Goal: Communication & Community: Answer question/provide support

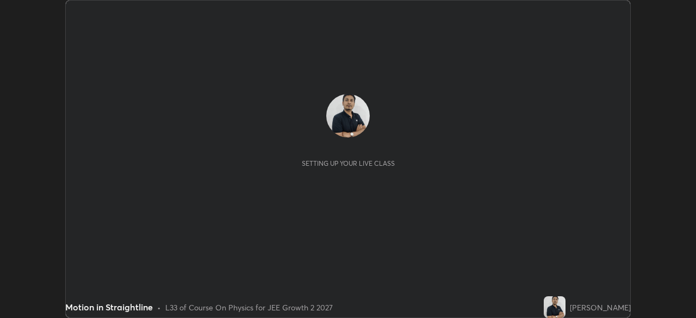
scroll to position [318, 695]
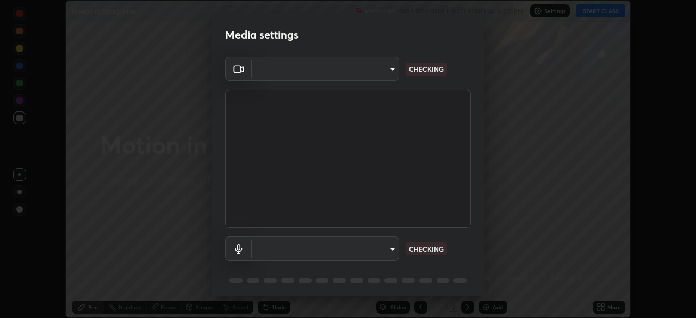
type input "39caa65dc23426385aa383ad0d0a4b68c28ae26f4a71cd21c25f84911154f6e3"
type input "communications"
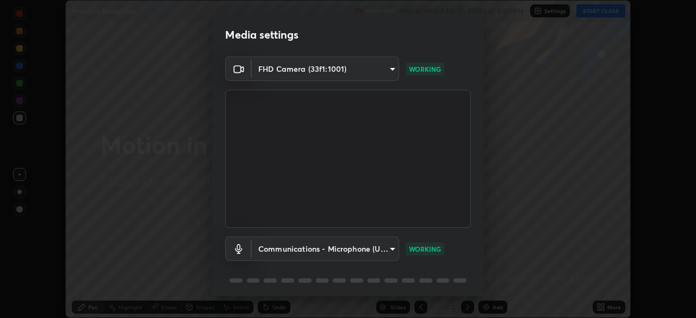
scroll to position [39, 0]
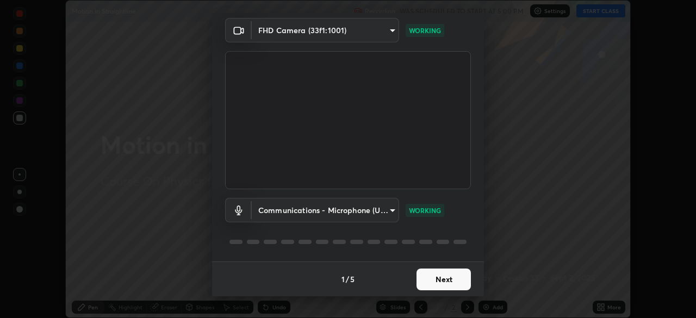
click at [451, 283] on button "Next" at bounding box center [443, 280] width 54 height 22
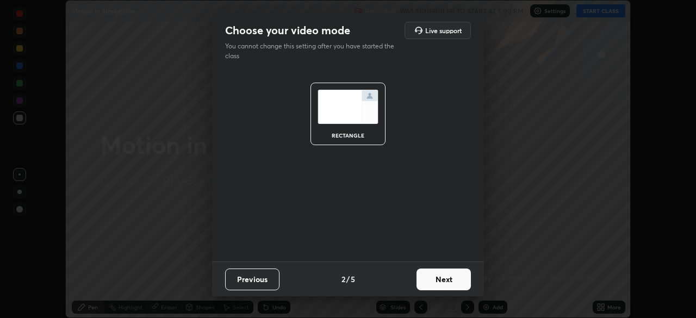
click at [454, 284] on button "Next" at bounding box center [443, 280] width 54 height 22
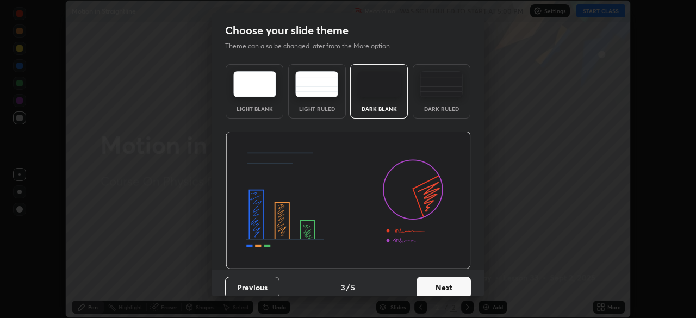
click at [457, 288] on button "Next" at bounding box center [443, 288] width 54 height 22
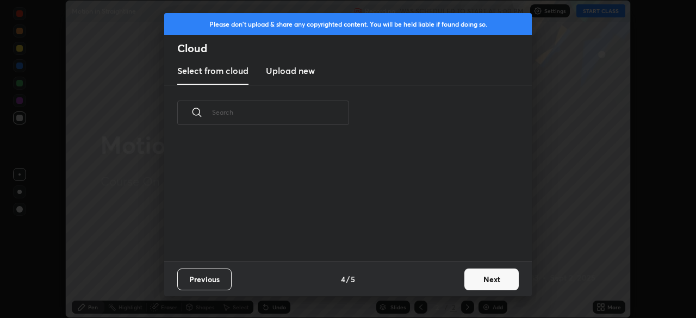
click at [488, 286] on button "Next" at bounding box center [491, 280] width 54 height 22
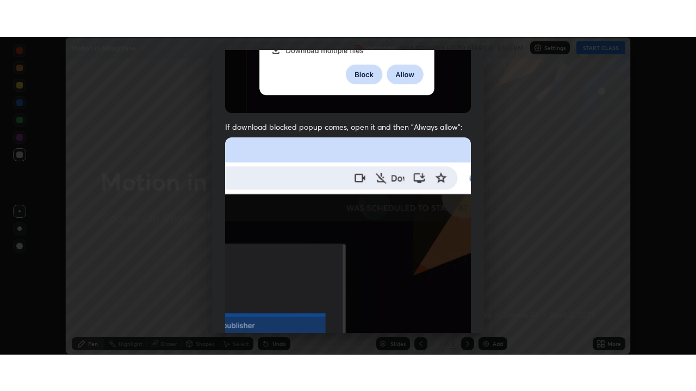
scroll to position [260, 0]
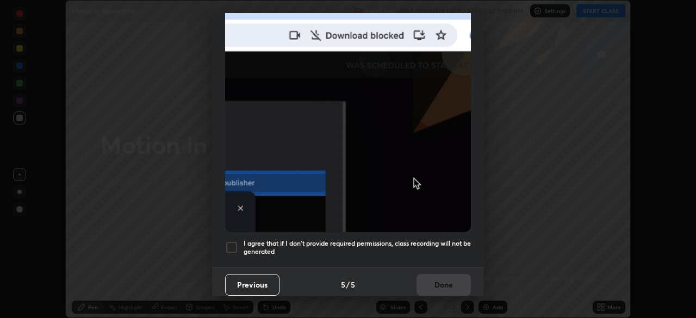
click at [234, 246] on div at bounding box center [231, 247] width 13 height 13
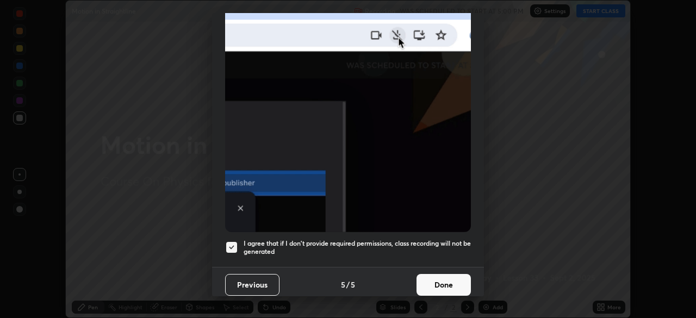
click at [440, 282] on button "Done" at bounding box center [443, 285] width 54 height 22
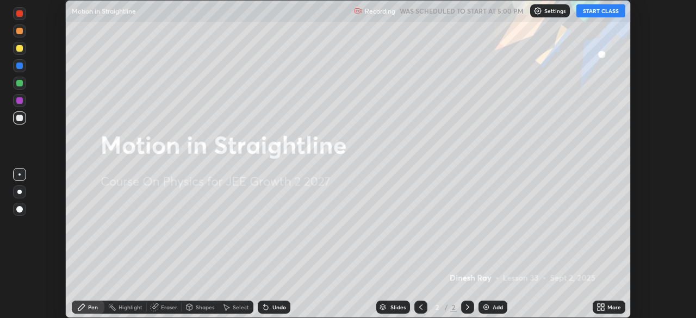
click at [599, 309] on icon at bounding box center [599, 309] width 3 height 3
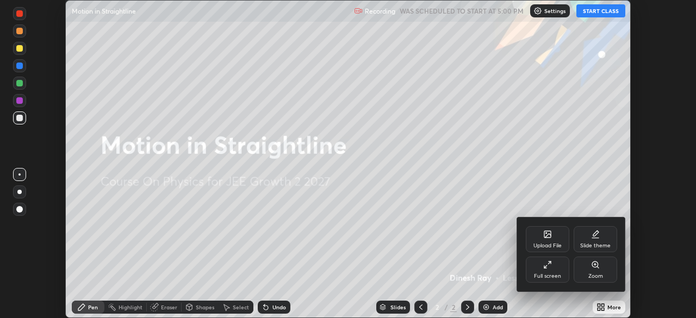
click at [565, 278] on div "Full screen" at bounding box center [547, 270] width 43 height 26
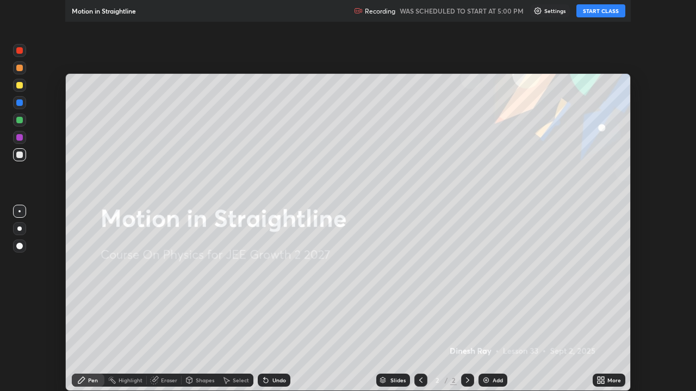
scroll to position [391, 696]
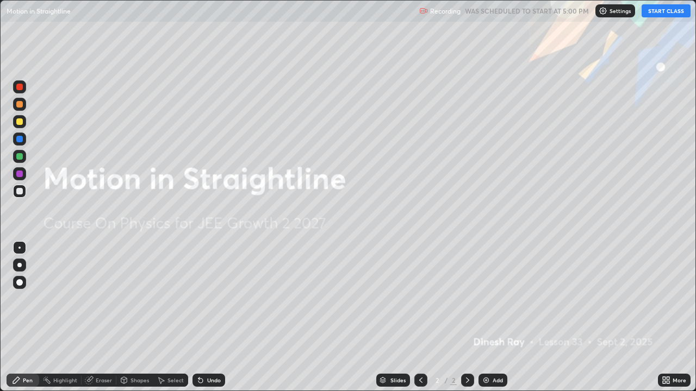
click at [660, 10] on button "START CLASS" at bounding box center [666, 10] width 49 height 13
click at [20, 265] on div at bounding box center [19, 265] width 4 height 4
click at [21, 121] on div at bounding box center [19, 122] width 7 height 7
click at [22, 106] on div at bounding box center [19, 104] width 13 height 13
click at [22, 123] on div at bounding box center [19, 122] width 7 height 7
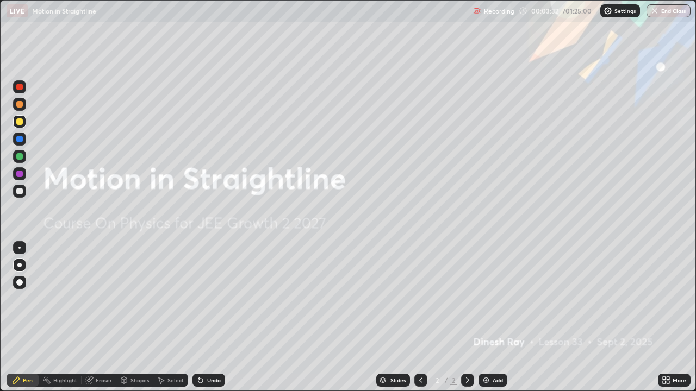
click at [25, 123] on div at bounding box center [19, 121] width 13 height 13
click at [20, 140] on div at bounding box center [19, 139] width 7 height 7
click at [207, 318] on div "Undo" at bounding box center [214, 380] width 14 height 5
click at [23, 125] on div at bounding box center [19, 121] width 13 height 13
click at [20, 192] on div at bounding box center [19, 191] width 7 height 7
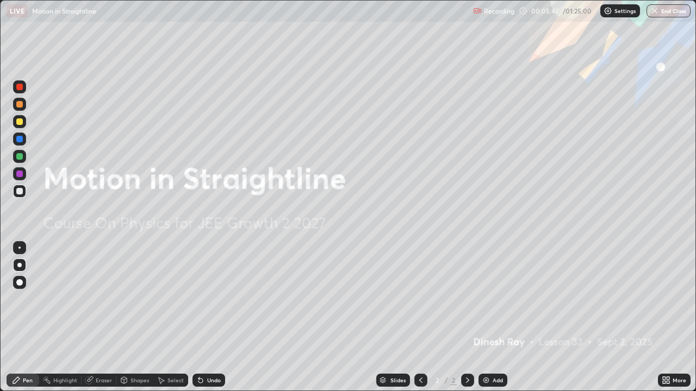
click at [20, 156] on div at bounding box center [19, 156] width 7 height 7
click at [490, 318] on div "Add" at bounding box center [492, 380] width 29 height 13
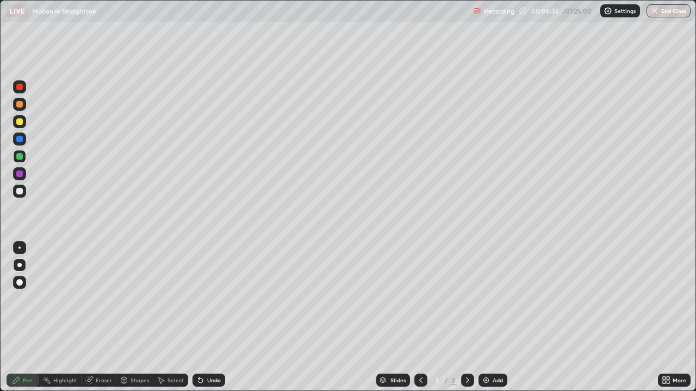
click at [26, 120] on div at bounding box center [19, 121] width 13 height 13
click at [25, 190] on div at bounding box center [19, 191] width 13 height 13
click at [485, 318] on img at bounding box center [486, 380] width 9 height 9
click at [20, 122] on div at bounding box center [19, 122] width 7 height 7
click at [20, 123] on div at bounding box center [19, 122] width 7 height 7
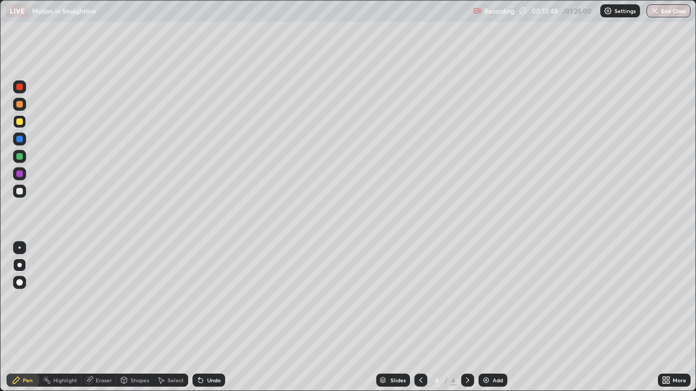
click at [21, 126] on div at bounding box center [19, 121] width 13 height 13
click at [20, 120] on div at bounding box center [19, 122] width 7 height 7
click at [16, 197] on div at bounding box center [19, 191] width 13 height 13
click at [24, 191] on div at bounding box center [19, 191] width 13 height 13
click at [22, 193] on div at bounding box center [19, 191] width 7 height 7
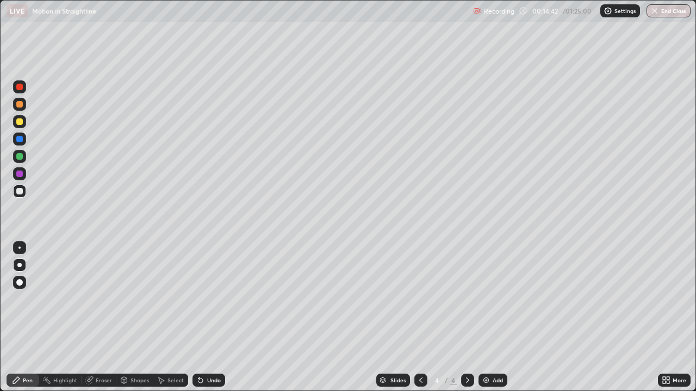
click at [17, 137] on div at bounding box center [19, 139] width 7 height 7
click at [25, 126] on div at bounding box center [19, 121] width 13 height 13
click at [208, 318] on div "Undo" at bounding box center [214, 380] width 14 height 5
click at [22, 196] on div at bounding box center [19, 191] width 13 height 13
click at [216, 318] on div "Undo" at bounding box center [214, 380] width 14 height 5
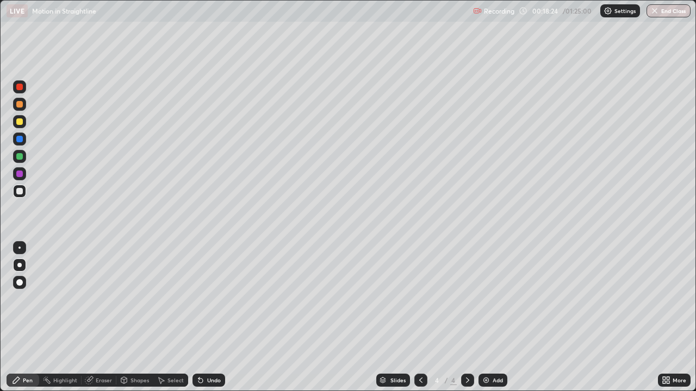
click at [493, 318] on div "Add" at bounding box center [498, 380] width 10 height 5
click at [20, 121] on div at bounding box center [19, 122] width 7 height 7
click at [134, 318] on div "Shapes" at bounding box center [139, 380] width 18 height 5
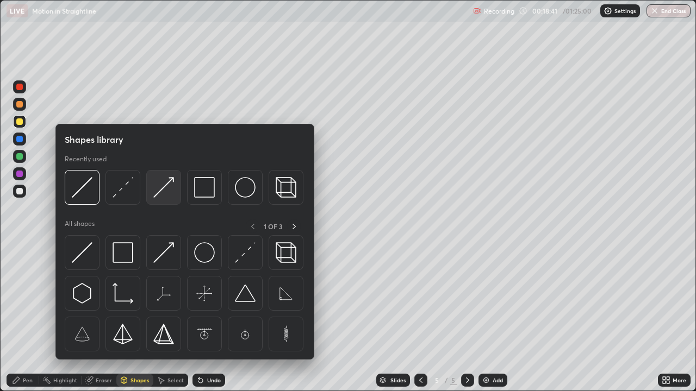
click at [165, 199] on div at bounding box center [163, 187] width 35 height 35
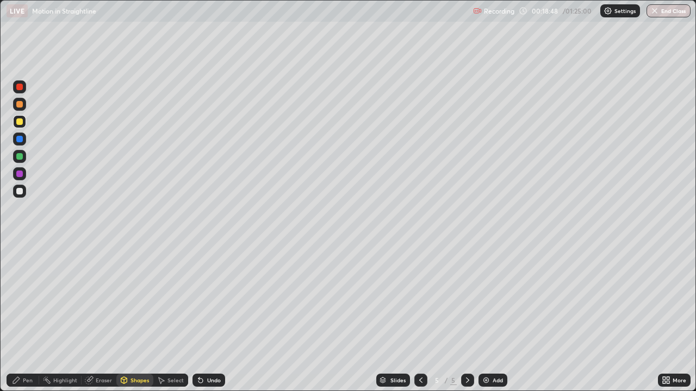
click at [28, 318] on div "Pen" at bounding box center [28, 380] width 10 height 5
click at [20, 191] on div at bounding box center [19, 191] width 7 height 7
click at [22, 122] on div at bounding box center [19, 122] width 7 height 7
click at [218, 318] on div "Undo" at bounding box center [214, 380] width 14 height 5
click at [219, 318] on div "Undo" at bounding box center [214, 380] width 14 height 5
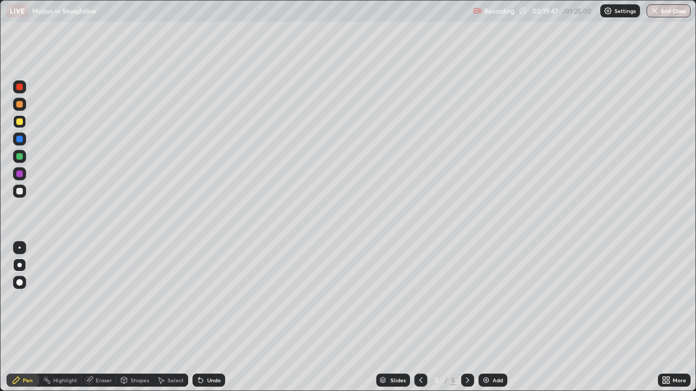
click at [220, 318] on div "Undo" at bounding box center [208, 380] width 33 height 13
click at [21, 197] on div at bounding box center [19, 191] width 13 height 13
click at [22, 120] on div at bounding box center [19, 122] width 7 height 7
click at [213, 318] on div "Undo" at bounding box center [208, 380] width 33 height 13
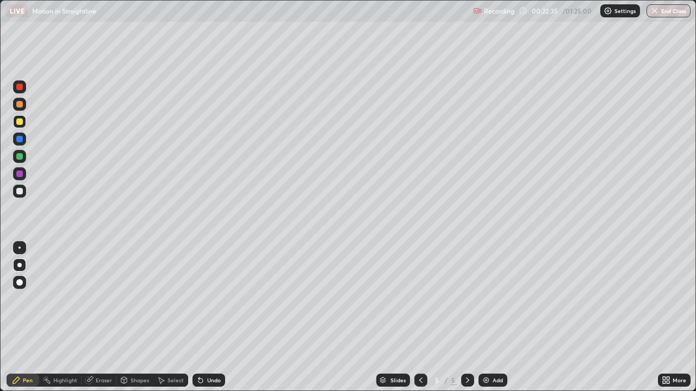
click at [209, 318] on div "Undo" at bounding box center [208, 380] width 33 height 13
click at [203, 318] on div "Undo" at bounding box center [208, 380] width 33 height 13
click at [487, 318] on img at bounding box center [486, 380] width 9 height 9
click at [203, 318] on div "Undo" at bounding box center [208, 380] width 33 height 13
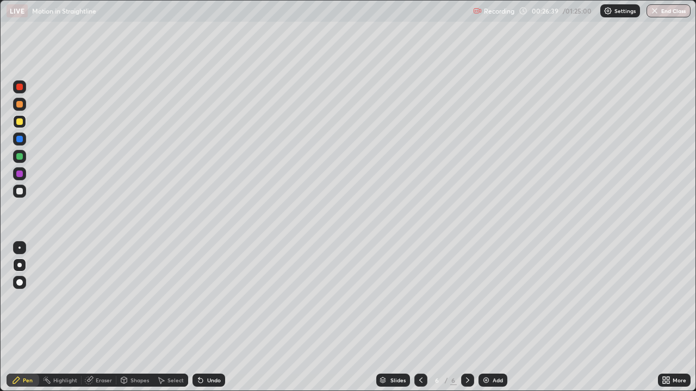
click at [21, 138] on div at bounding box center [19, 139] width 7 height 7
click at [21, 192] on div at bounding box center [19, 191] width 7 height 7
click at [494, 318] on div "Add" at bounding box center [498, 380] width 10 height 5
click at [20, 125] on div at bounding box center [19, 122] width 7 height 7
click at [213, 318] on div "Undo" at bounding box center [208, 380] width 33 height 13
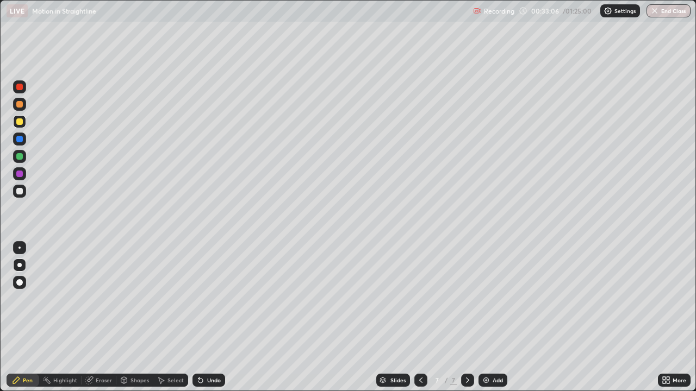
click at [104, 318] on div "Eraser" at bounding box center [104, 380] width 16 height 5
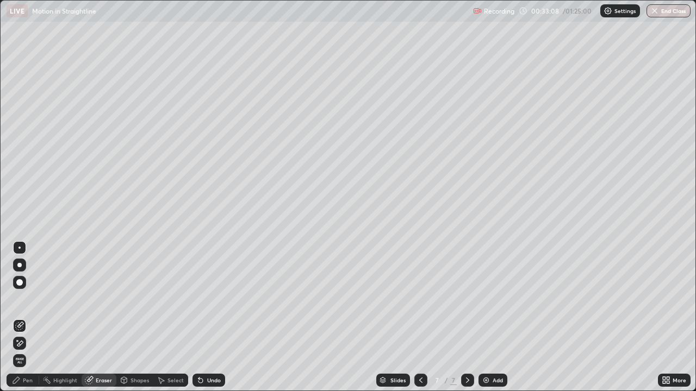
click at [27, 318] on div "Pen" at bounding box center [28, 380] width 10 height 5
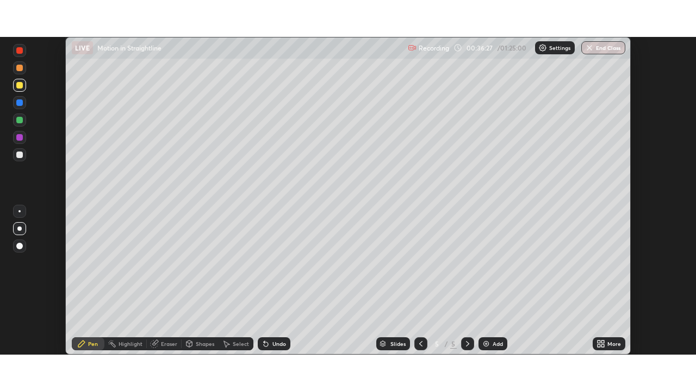
scroll to position [318, 696]
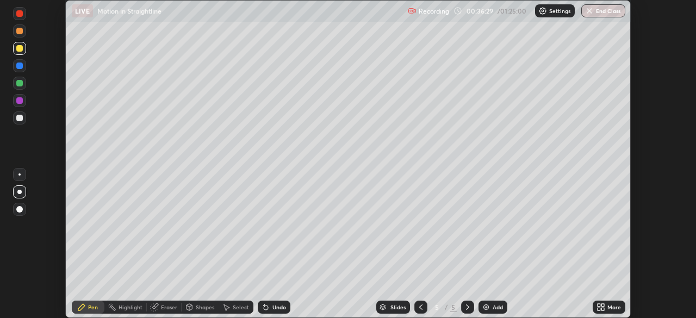
click at [610, 308] on div "More" at bounding box center [614, 306] width 14 height 5
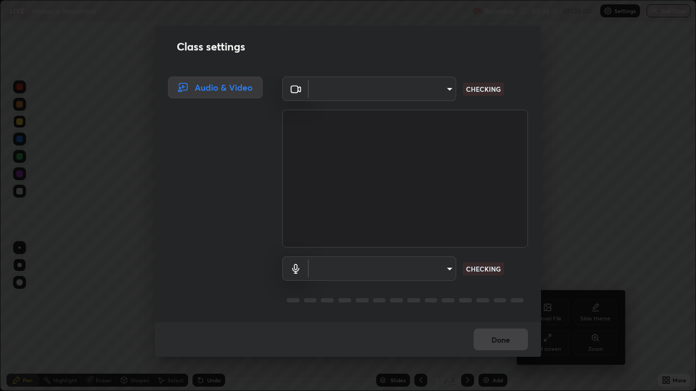
scroll to position [391, 696]
type input "39caa65dc23426385aa383ad0d0a4b68c28ae26f4a71cd21c25f84911154f6e3"
type input "communications"
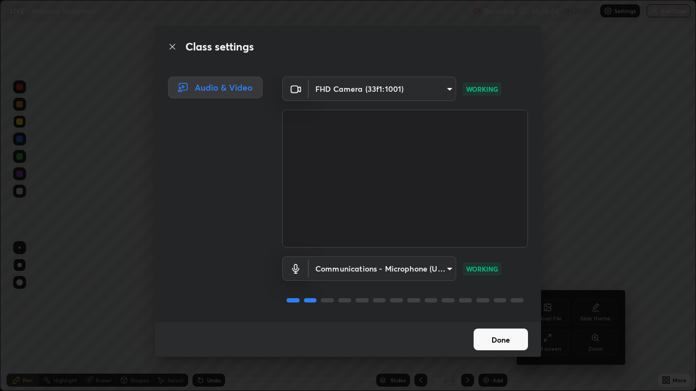
click at [515, 318] on button "Done" at bounding box center [501, 340] width 54 height 22
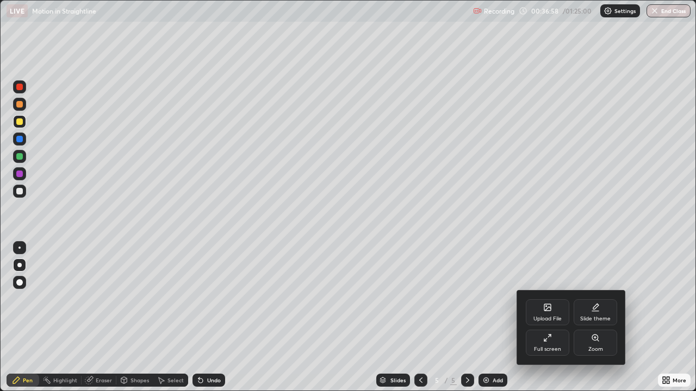
click at [495, 318] on div at bounding box center [348, 195] width 696 height 391
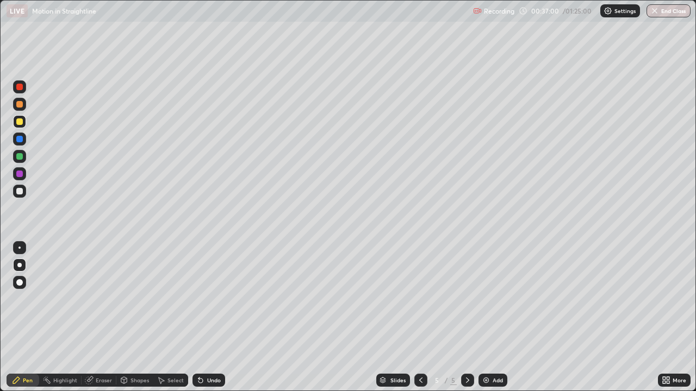
click at [488, 318] on img at bounding box center [486, 380] width 9 height 9
click at [19, 196] on div at bounding box center [19, 191] width 13 height 13
click at [26, 124] on div at bounding box center [19, 121] width 13 height 13
click at [22, 159] on div at bounding box center [19, 156] width 13 height 13
click at [493, 318] on div "Add" at bounding box center [498, 380] width 10 height 5
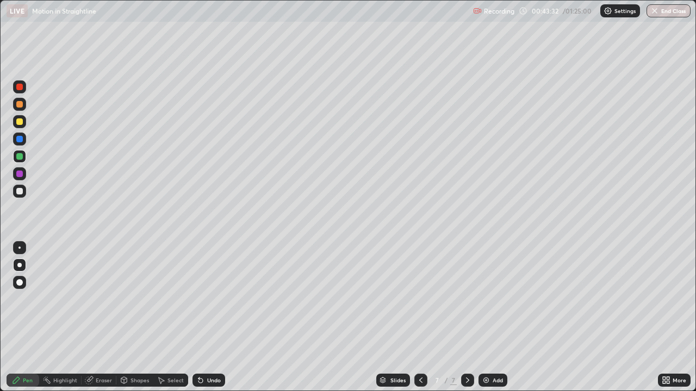
click at [25, 125] on div at bounding box center [19, 121] width 13 height 13
click at [17, 196] on div at bounding box center [19, 191] width 13 height 13
click at [23, 161] on div at bounding box center [19, 156] width 13 height 13
click at [496, 318] on div "Add" at bounding box center [498, 380] width 10 height 5
click at [21, 121] on div at bounding box center [19, 122] width 7 height 7
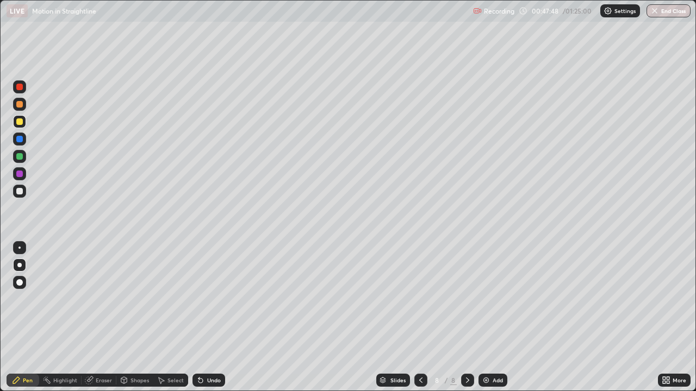
click at [18, 190] on div at bounding box center [19, 191] width 7 height 7
click at [212, 318] on div "Undo" at bounding box center [214, 380] width 14 height 5
click at [215, 318] on div "Undo" at bounding box center [214, 380] width 14 height 5
click at [217, 318] on div "Undo" at bounding box center [214, 380] width 14 height 5
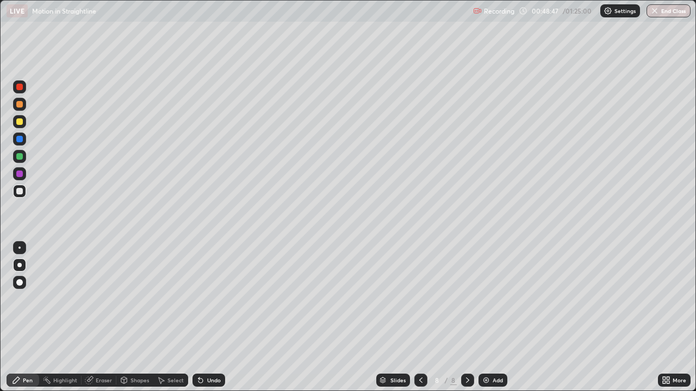
click at [217, 318] on div "Undo" at bounding box center [214, 380] width 14 height 5
click at [215, 318] on div "Undo" at bounding box center [214, 380] width 14 height 5
click at [213, 318] on div "Undo" at bounding box center [214, 380] width 14 height 5
click at [213, 318] on div "Undo" at bounding box center [208, 380] width 33 height 13
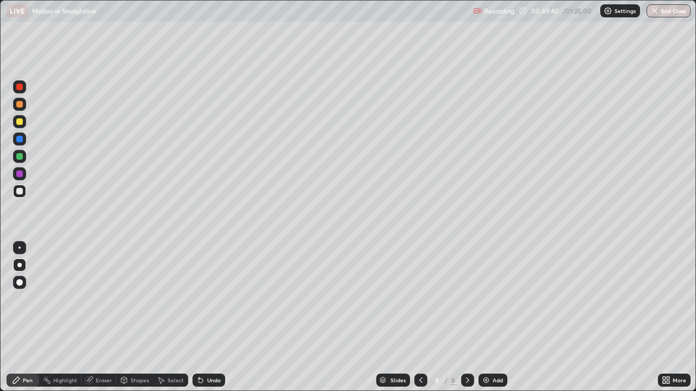
click at [217, 318] on div "Undo" at bounding box center [208, 380] width 33 height 13
click at [212, 318] on div "Undo" at bounding box center [208, 380] width 33 height 13
click at [18, 159] on div at bounding box center [19, 156] width 7 height 7
click at [21, 127] on div at bounding box center [19, 121] width 13 height 13
click at [24, 194] on div at bounding box center [19, 191] width 13 height 13
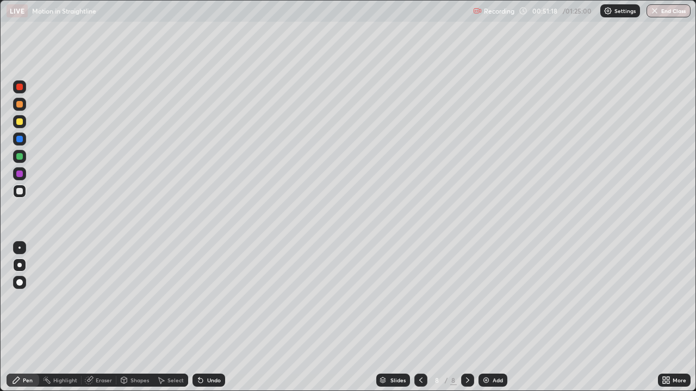
click at [20, 162] on div at bounding box center [19, 156] width 13 height 13
click at [21, 195] on div at bounding box center [19, 191] width 13 height 13
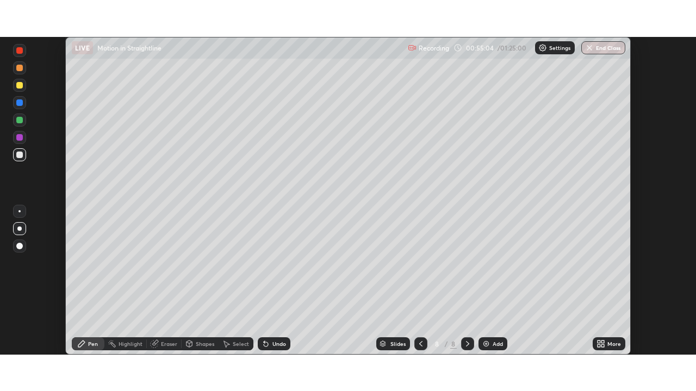
scroll to position [318, 696]
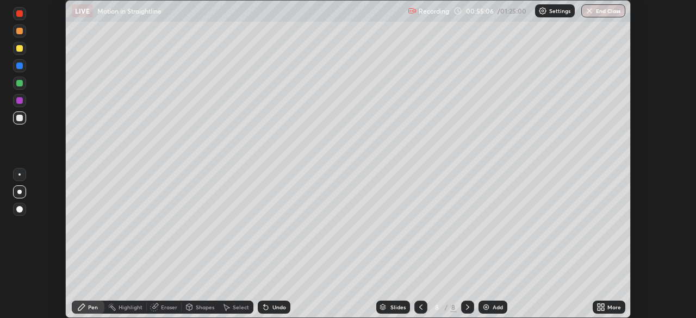
click at [608, 307] on div "More" at bounding box center [614, 306] width 14 height 5
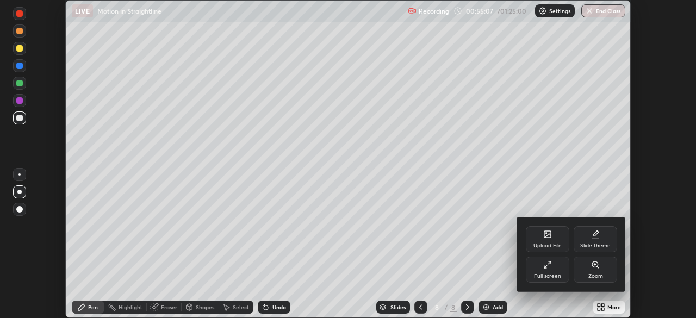
click at [552, 270] on div "Full screen" at bounding box center [547, 270] width 43 height 26
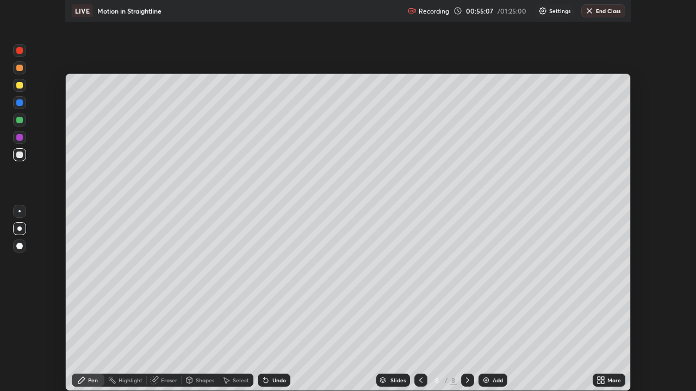
scroll to position [391, 696]
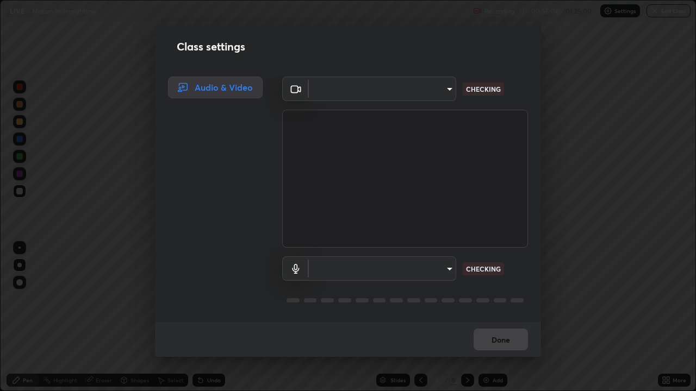
type input "39caa65dc23426385aa383ad0d0a4b68c28ae26f4a71cd21c25f84911154f6e3"
type input "communications"
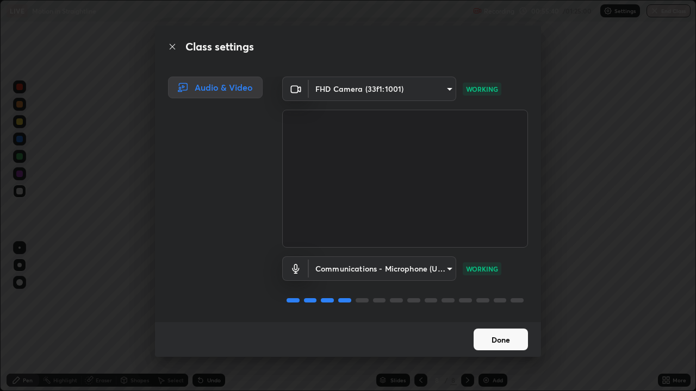
click at [519, 318] on button "Done" at bounding box center [501, 340] width 54 height 22
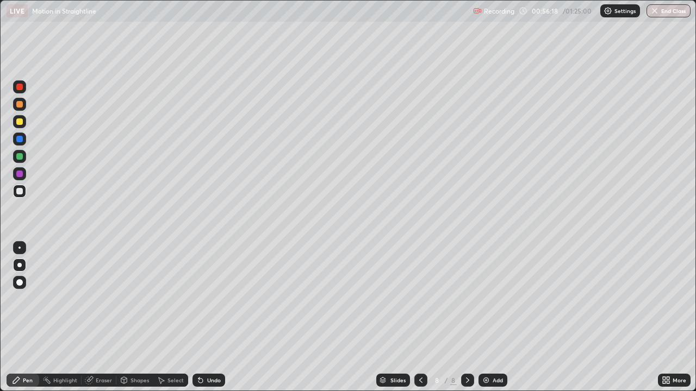
click at [493, 318] on div "Add" at bounding box center [498, 380] width 10 height 5
click at [140, 318] on div "Shapes" at bounding box center [139, 380] width 18 height 5
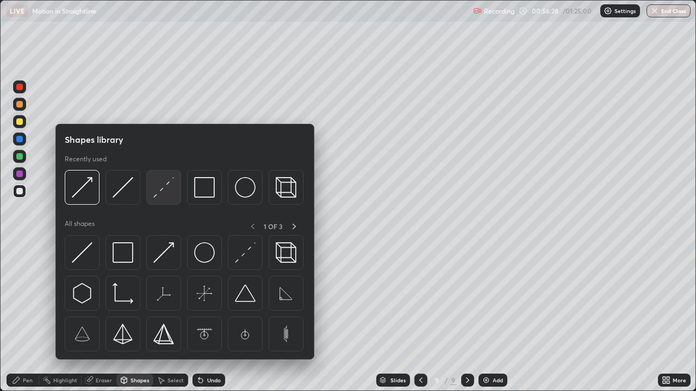
click at [163, 191] on img at bounding box center [163, 187] width 21 height 21
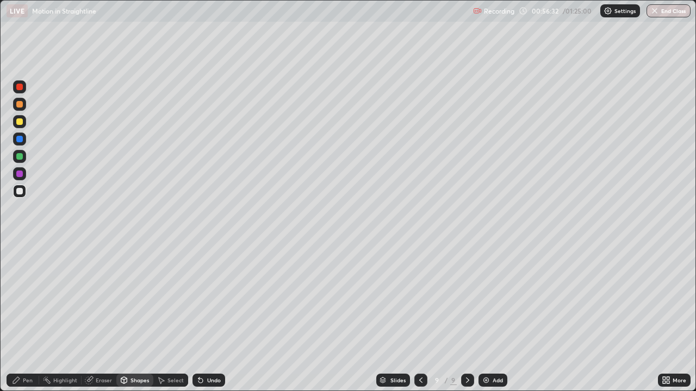
click at [22, 141] on div at bounding box center [19, 139] width 7 height 7
click at [207, 318] on div "Undo" at bounding box center [214, 380] width 14 height 5
click at [26, 318] on div "Pen" at bounding box center [28, 380] width 10 height 5
click at [20, 139] on div at bounding box center [19, 139] width 7 height 7
click at [21, 120] on div at bounding box center [19, 122] width 7 height 7
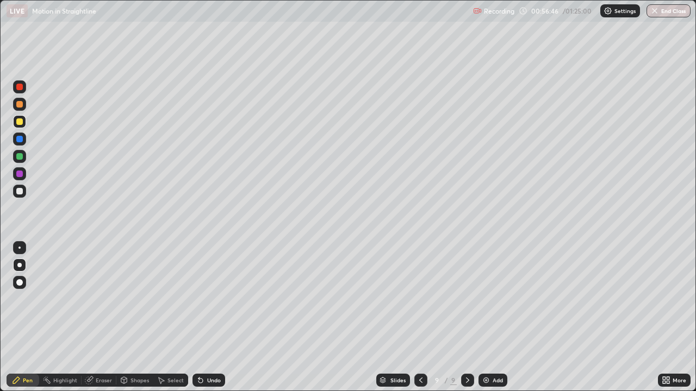
click at [23, 192] on div at bounding box center [19, 191] width 13 height 13
click at [20, 135] on div at bounding box center [19, 139] width 13 height 13
click at [20, 122] on div at bounding box center [19, 122] width 7 height 7
click at [20, 192] on div at bounding box center [19, 191] width 7 height 7
click at [15, 137] on div at bounding box center [19, 139] width 13 height 13
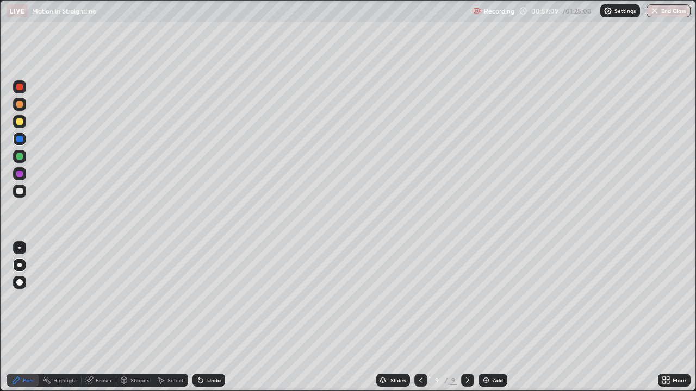
click at [21, 120] on div at bounding box center [19, 122] width 7 height 7
click at [20, 157] on div at bounding box center [19, 156] width 7 height 7
click at [26, 122] on div at bounding box center [19, 121] width 13 height 13
click at [151, 21] on div "LIVE Motion in Straightline" at bounding box center [238, 11] width 462 height 22
click at [19, 192] on div at bounding box center [19, 191] width 7 height 7
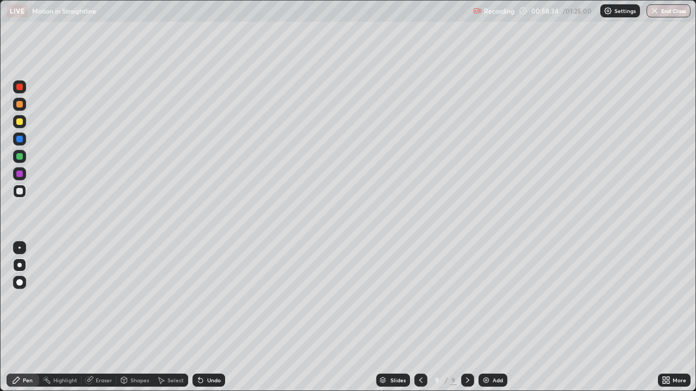
click at [22, 138] on div at bounding box center [19, 139] width 7 height 7
click at [22, 125] on div at bounding box center [19, 121] width 13 height 13
click at [489, 318] on img at bounding box center [486, 380] width 9 height 9
click at [18, 197] on div at bounding box center [19, 191] width 13 height 13
click at [103, 318] on div "Eraser" at bounding box center [104, 380] width 16 height 5
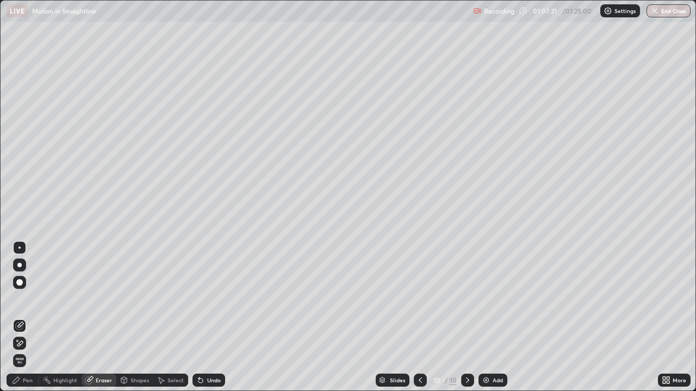
click at [23, 318] on div "Pen" at bounding box center [28, 380] width 10 height 5
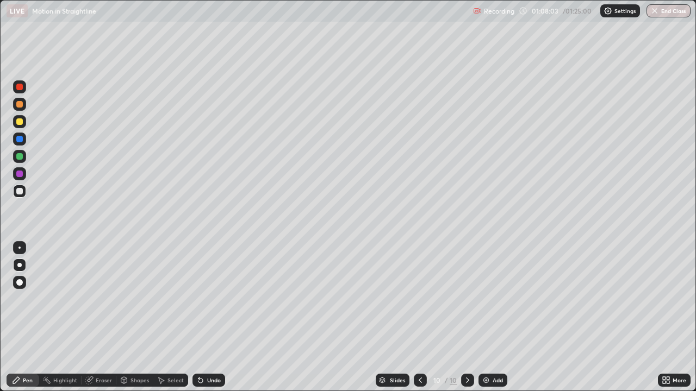
click at [23, 119] on div at bounding box center [19, 121] width 13 height 13
click at [677, 10] on button "End Class" at bounding box center [668, 10] width 44 height 13
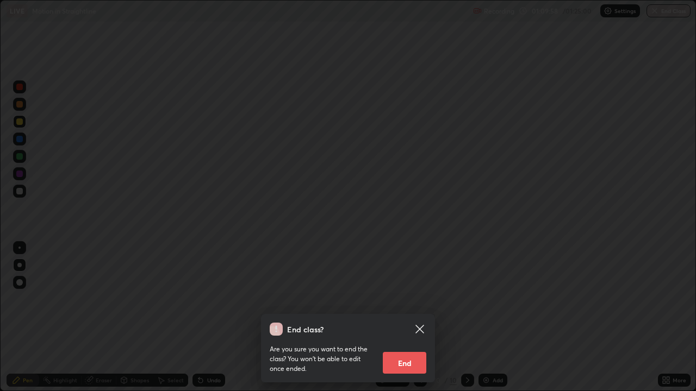
click at [421, 318] on button "End" at bounding box center [404, 363] width 43 height 22
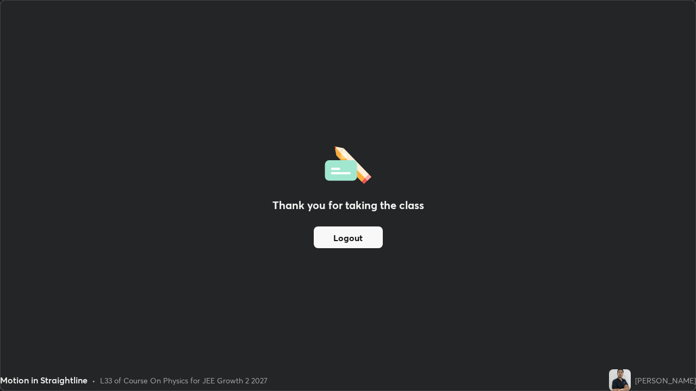
click at [351, 231] on button "Logout" at bounding box center [348, 238] width 69 height 22
